Goal: Use online tool/utility: Utilize a website feature to perform a specific function

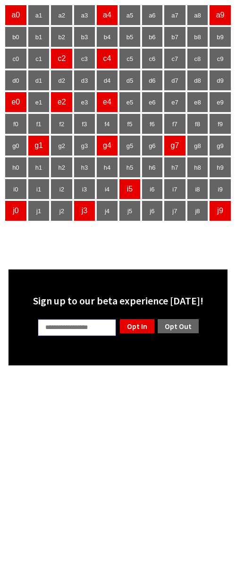
click at [158, 258] on body "a0 a1 a2 a3 a4 a5 a6 a7 a8 a9 b0 b1 b2 b3 b4 b5 b6 b7 b8 b9 c0 c1 c2 c3 c4 c5 c…" at bounding box center [118, 185] width 229 height 362
click at [90, 332] on input "text" at bounding box center [76, 328] width 79 height 18
type input "**"
click at [145, 329] on link "Opt In" at bounding box center [137, 326] width 36 height 16
